Goal: Book appointment/travel/reservation

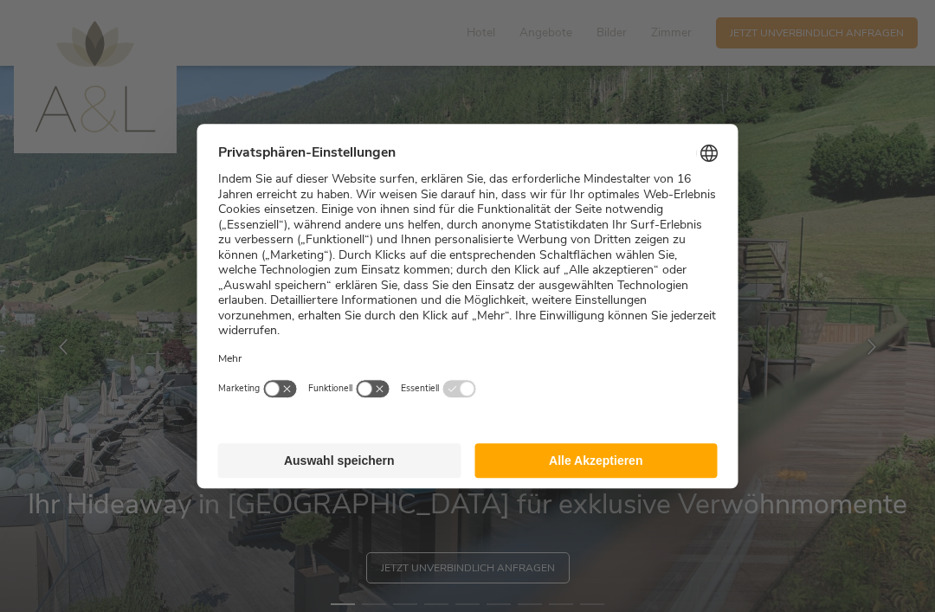
click at [689, 443] on button "Alle Akzeptieren" at bounding box center [595, 460] width 243 height 35
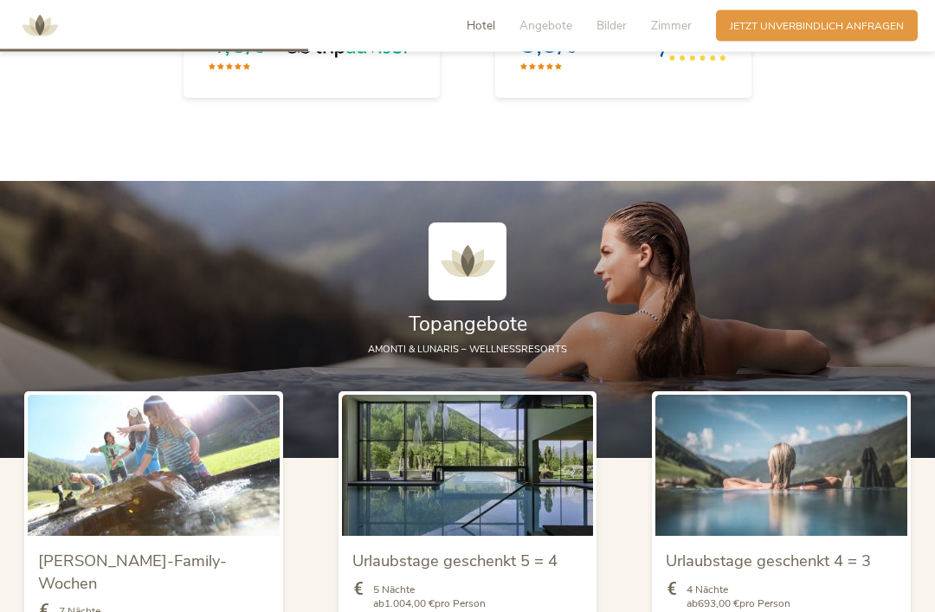
scroll to position [1703, 0]
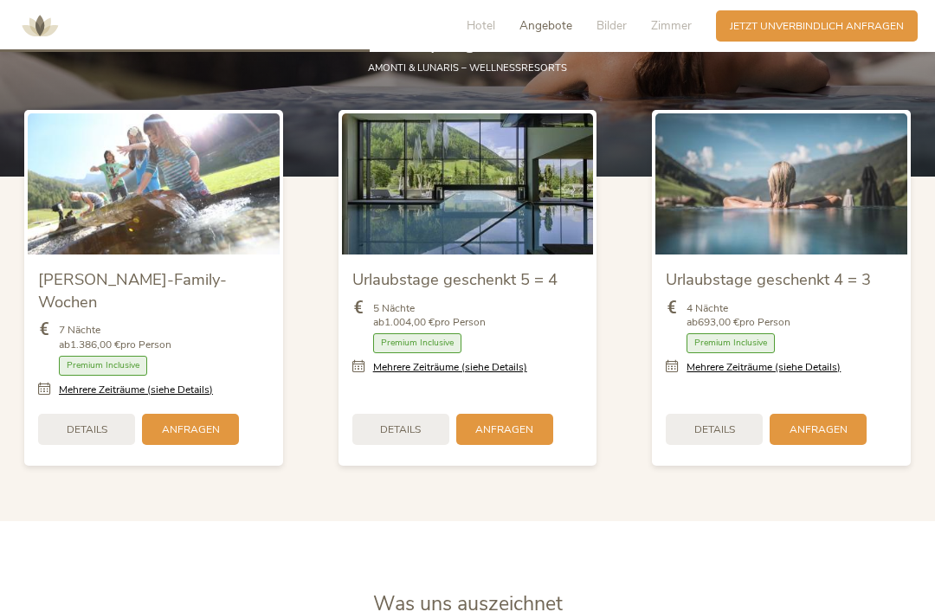
click at [858, 360] on div "Zimmer mit Frühstück Halbpension Vollpension 3/4-Pension Premium Inclusive" at bounding box center [781, 346] width 231 height 27
click at [845, 435] on span "Anfragen" at bounding box center [818, 429] width 58 height 15
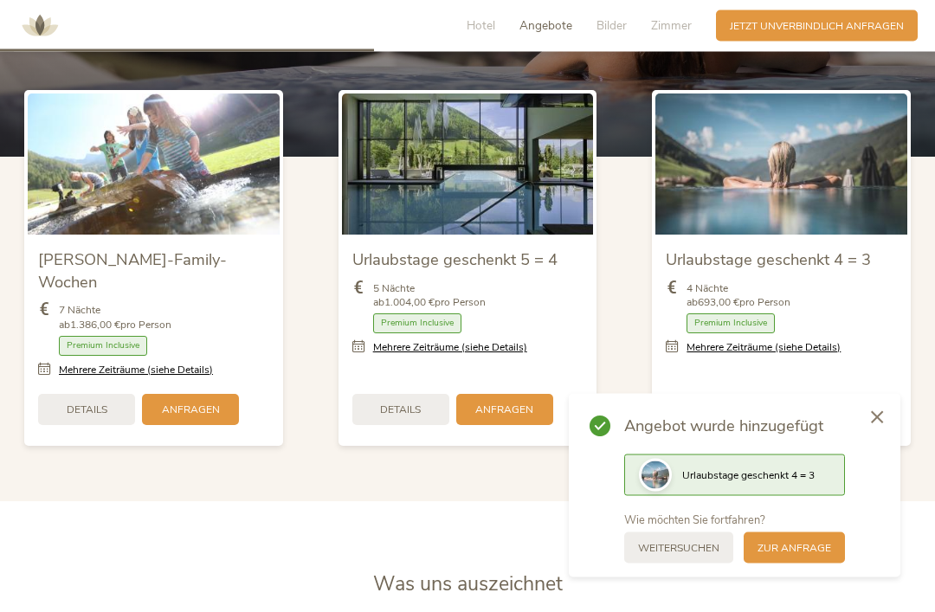
scroll to position [1723, 0]
click at [888, 442] on div at bounding box center [877, 418] width 47 height 48
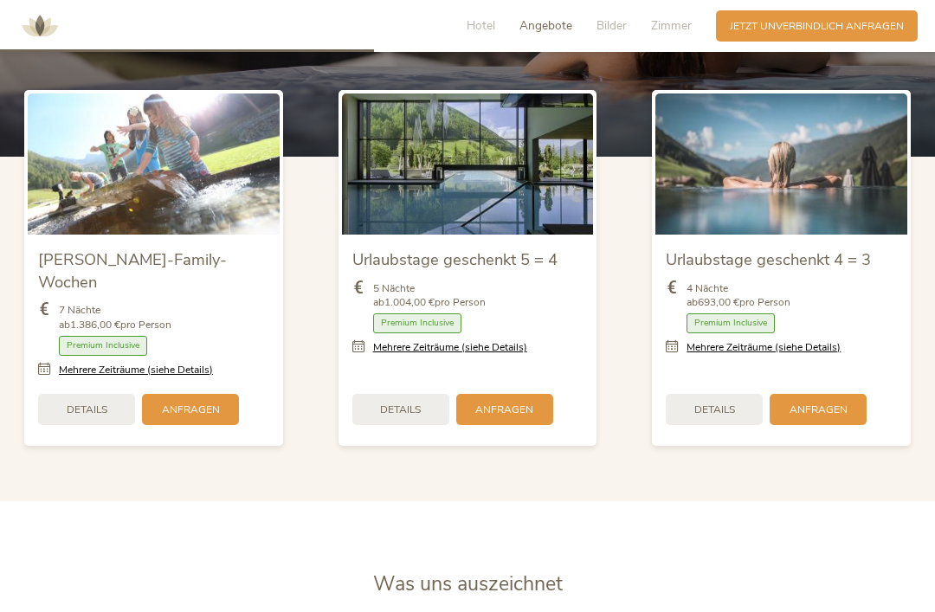
click at [749, 421] on div "Details" at bounding box center [714, 409] width 97 height 31
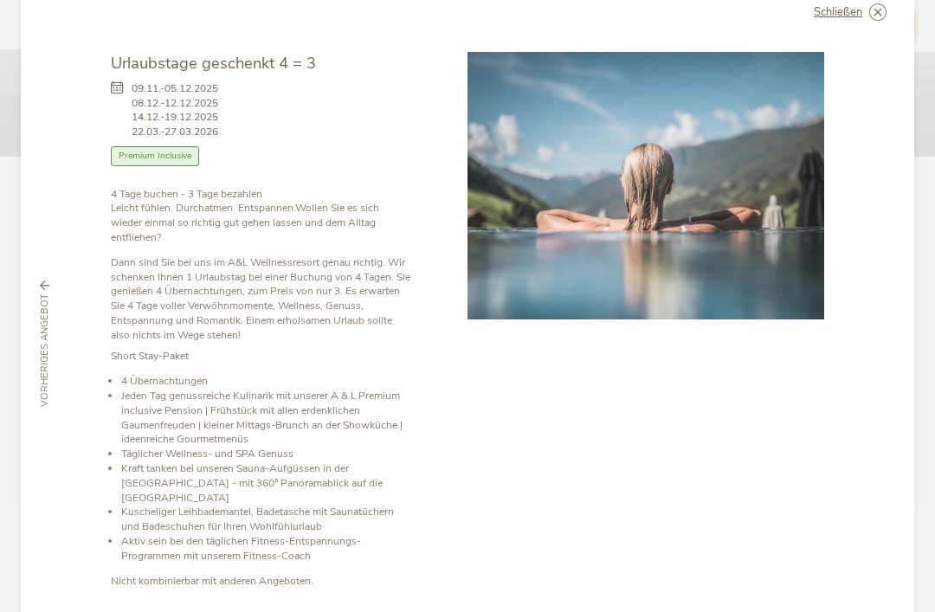
scroll to position [46, 0]
click at [0, 0] on icon at bounding box center [0, 0] width 0 height 0
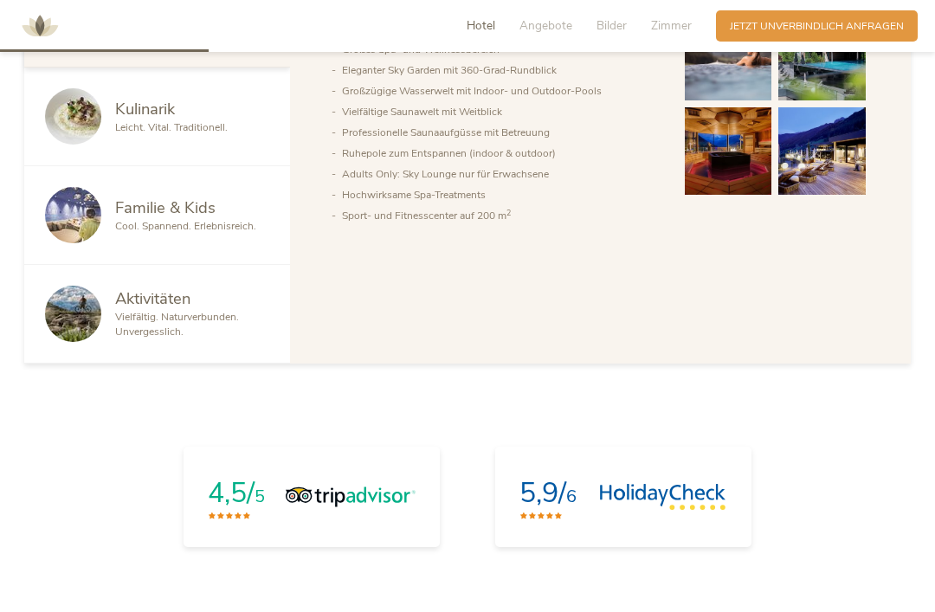
click at [541, 32] on span "Angebote" at bounding box center [545, 25] width 53 height 16
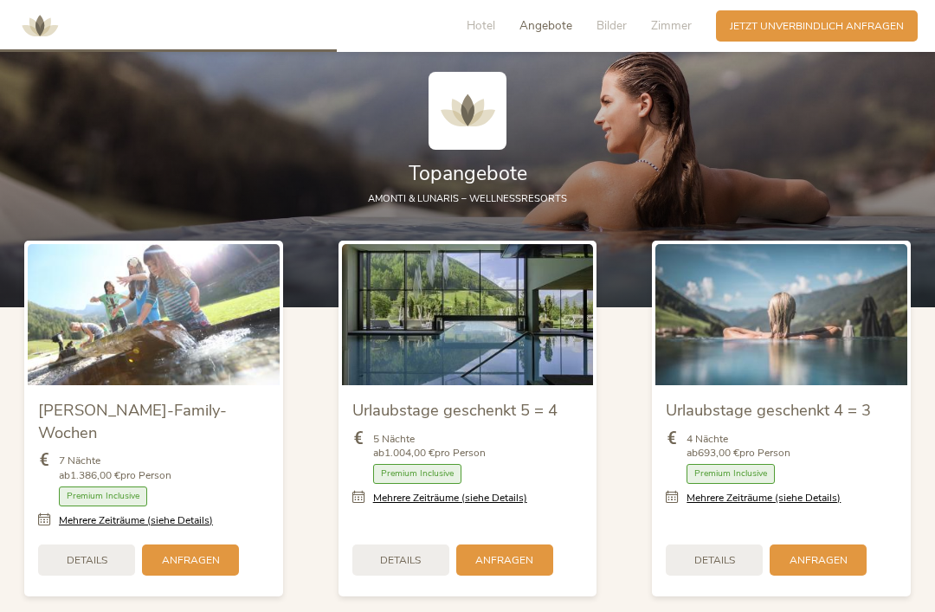
click at [621, 27] on span "Bilder" at bounding box center [611, 25] width 30 height 16
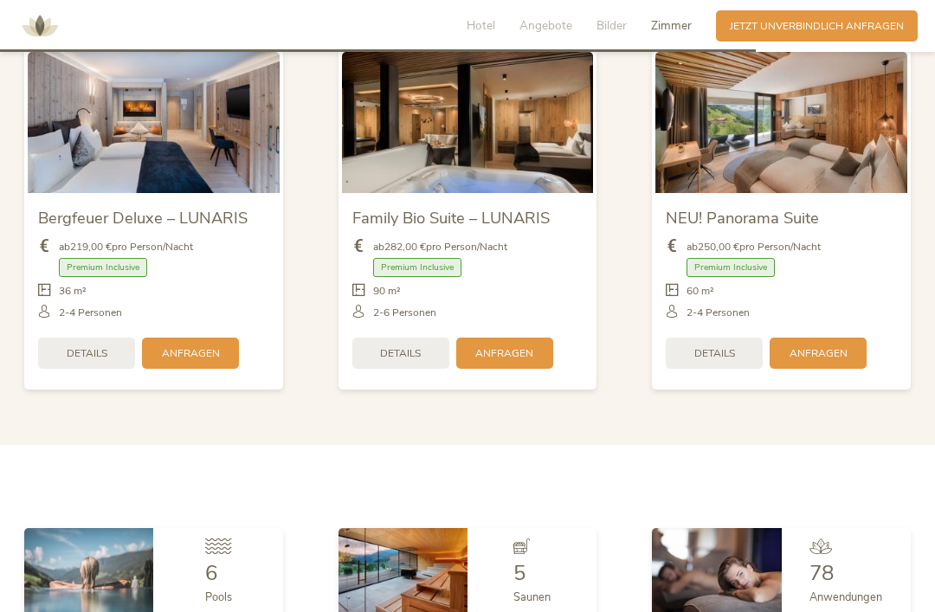
scroll to position [3481, 0]
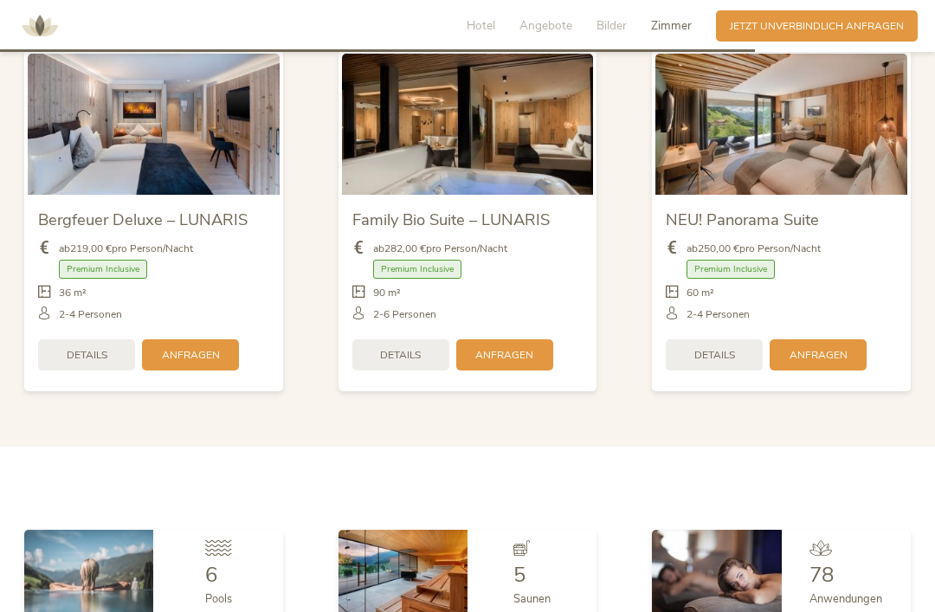
click at [858, 231] on div "NEU! Panorama Suite" at bounding box center [781, 218] width 231 height 26
click at [725, 363] on span "Details" at bounding box center [714, 355] width 41 height 15
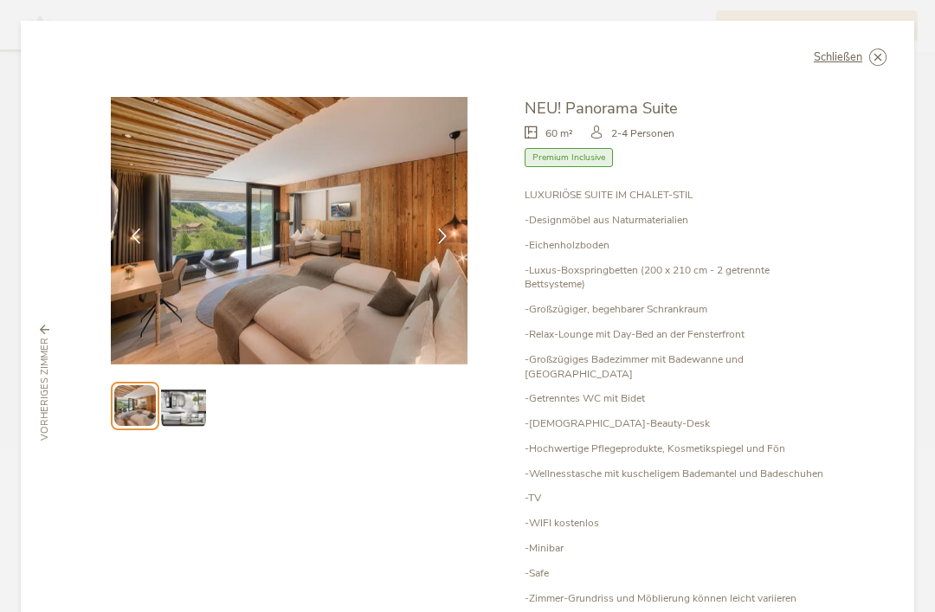
click at [124, 234] on div at bounding box center [135, 236] width 43 height 43
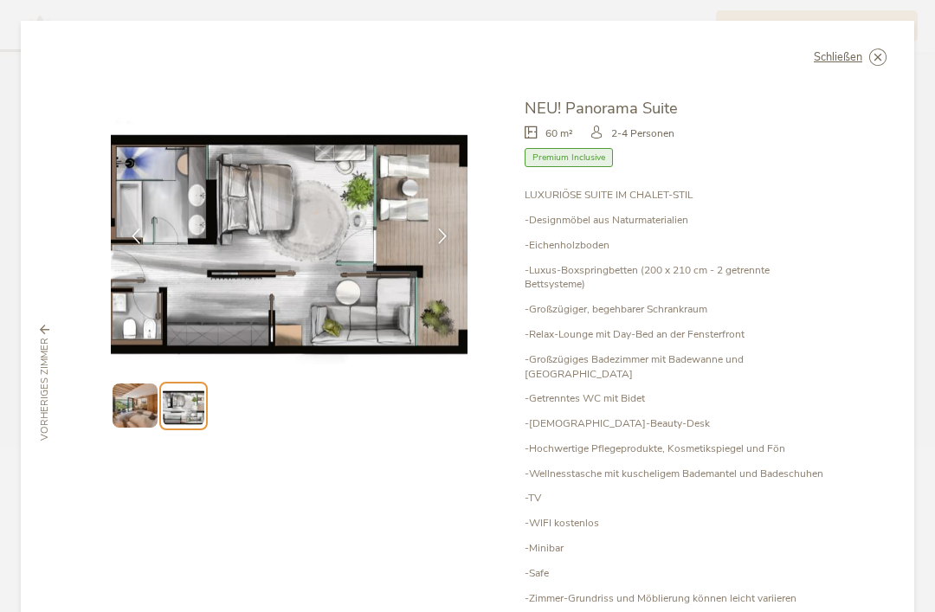
click at [123, 238] on div at bounding box center [135, 236] width 43 height 43
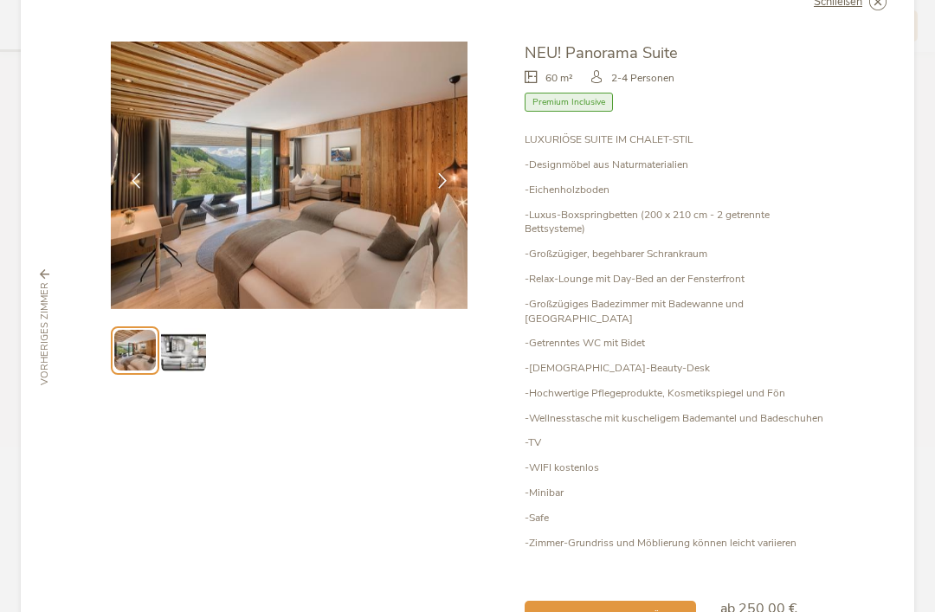
scroll to position [57, 0]
